Goal: Information Seeking & Learning: Learn about a topic

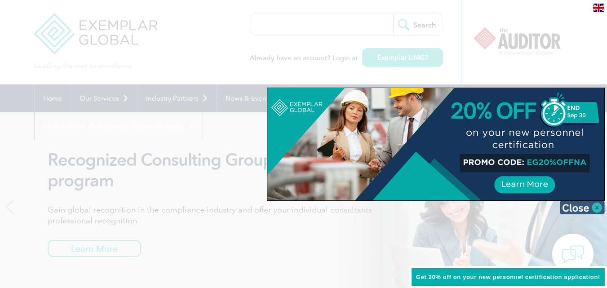
click at [598, 208] on img at bounding box center [582, 207] width 45 height 13
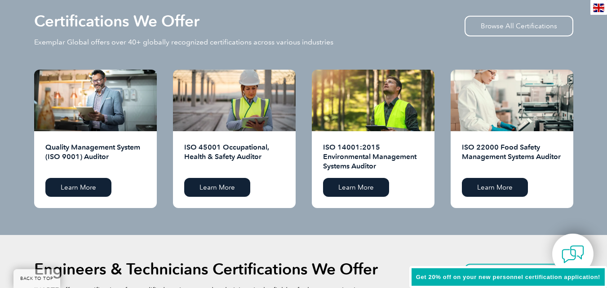
scroll to position [914, 0]
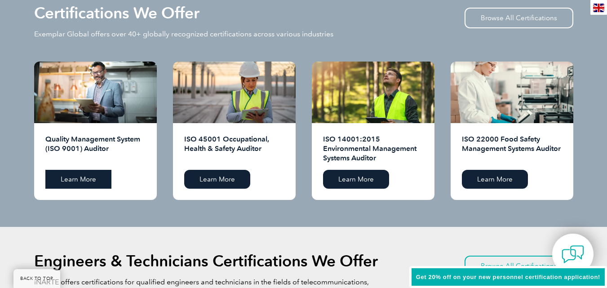
click at [66, 179] on link "Learn More" at bounding box center [78, 179] width 66 height 19
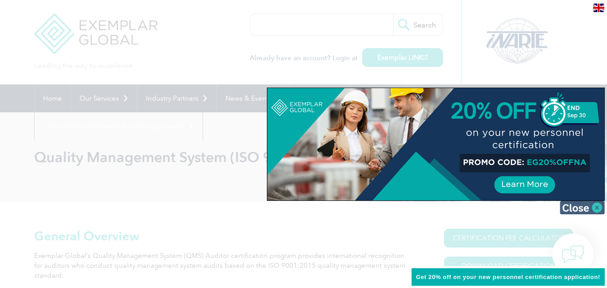
click at [566, 210] on img at bounding box center [582, 207] width 45 height 13
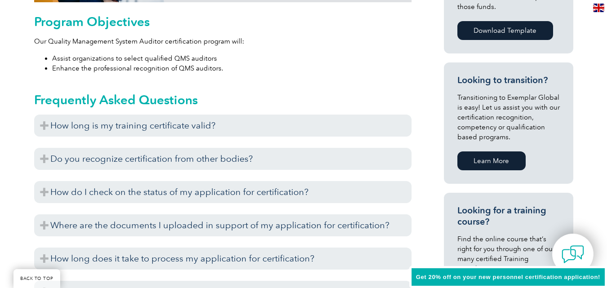
scroll to position [508, 0]
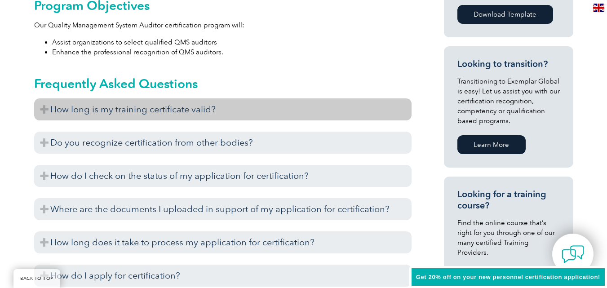
click at [50, 109] on h3 "How long is my training certificate valid?" at bounding box center [223, 109] width 378 height 22
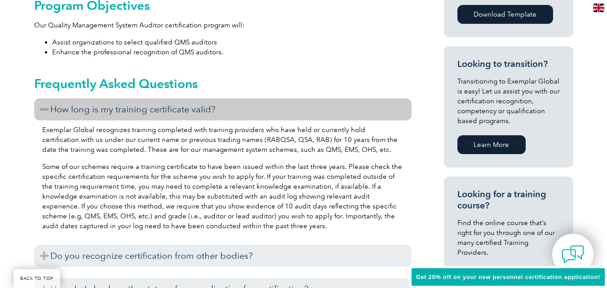
click at [50, 109] on h3 "How long is my training certificate valid?" at bounding box center [223, 109] width 378 height 22
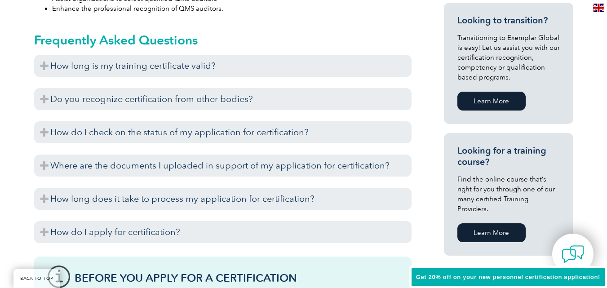
scroll to position [576, 0]
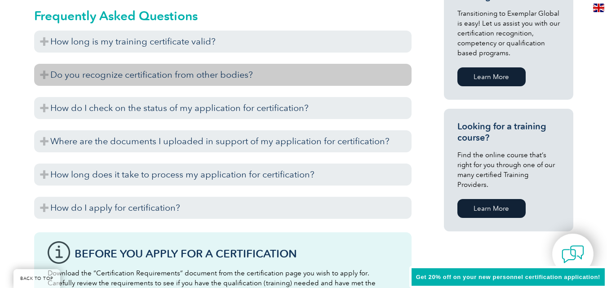
click at [41, 70] on h3 "Do you recognize certification from other bodies?" at bounding box center [223, 75] width 378 height 22
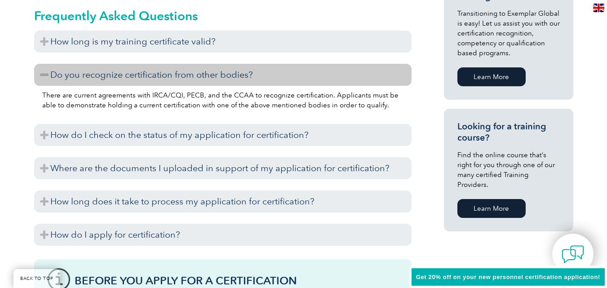
click at [41, 70] on h3 "Do you recognize certification from other bodies?" at bounding box center [223, 75] width 378 height 22
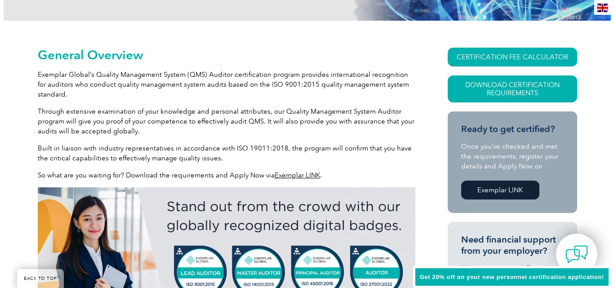
scroll to position [176, 0]
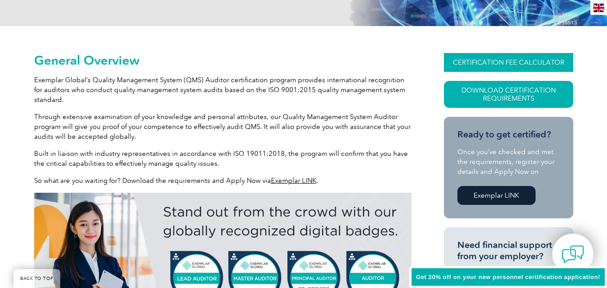
click at [520, 65] on link "CERTIFICATION FEE CALCULATOR" at bounding box center [508, 62] width 129 height 19
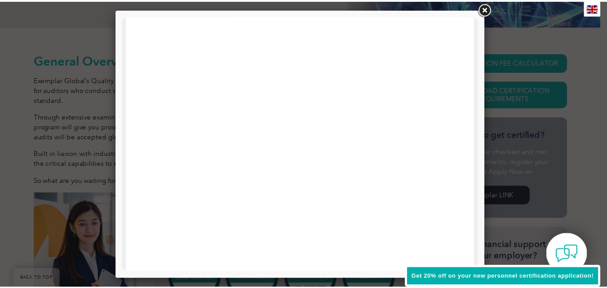
scroll to position [123, 0]
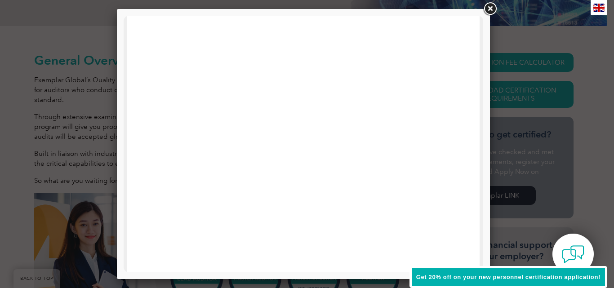
click at [487, 13] on link at bounding box center [490, 9] width 16 height 16
